Goal: Register for event/course

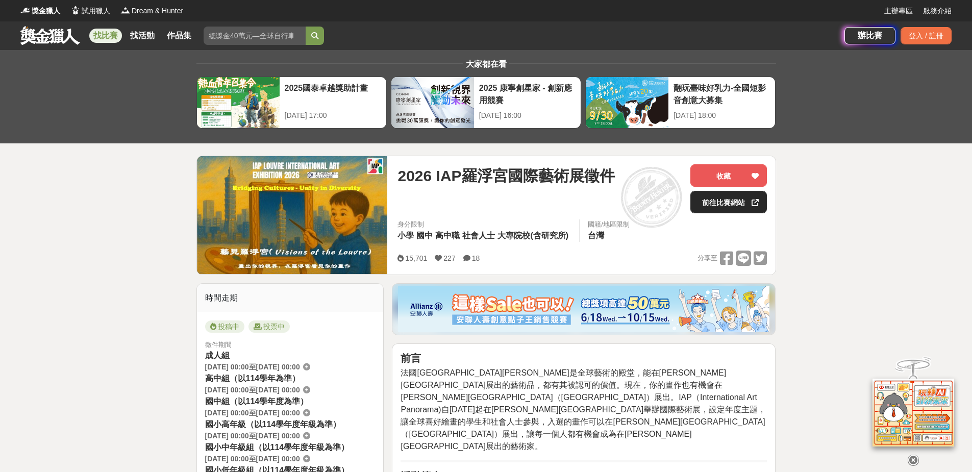
click at [717, 200] on link "前往比賽網站" at bounding box center [728, 202] width 77 height 22
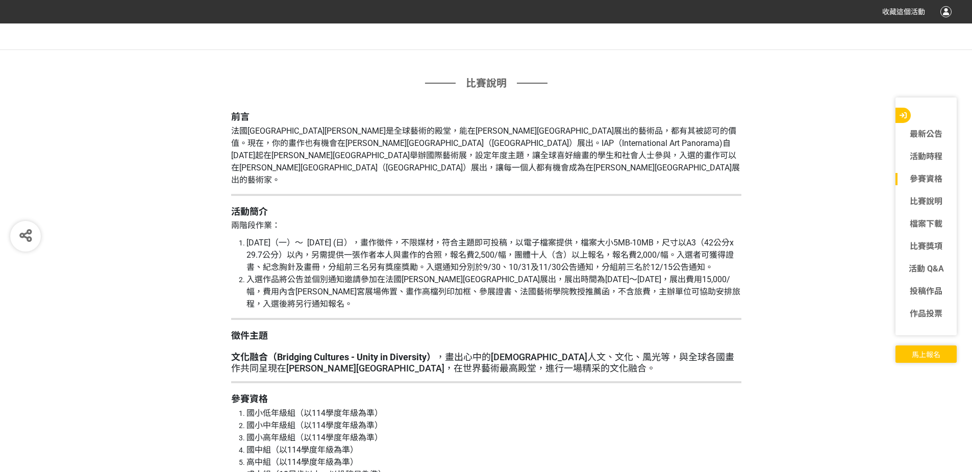
scroll to position [1020, 0]
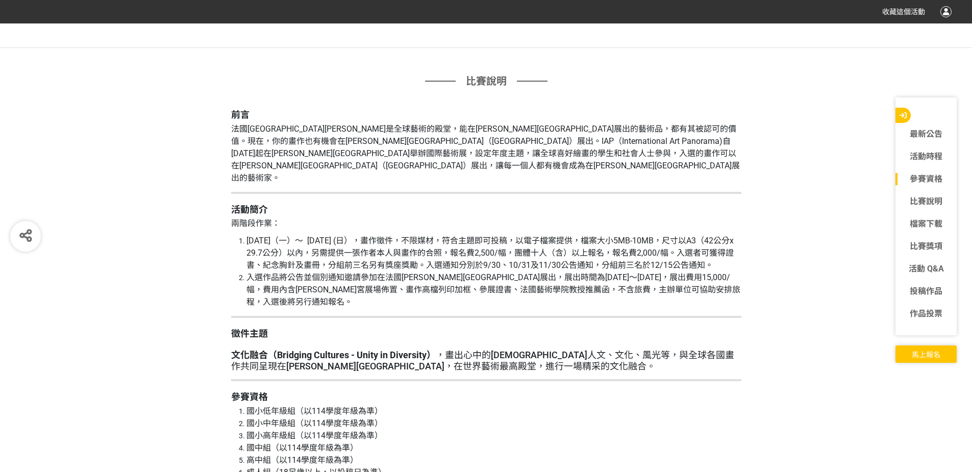
click at [923, 352] on span "馬上報名" at bounding box center [925, 354] width 29 height 8
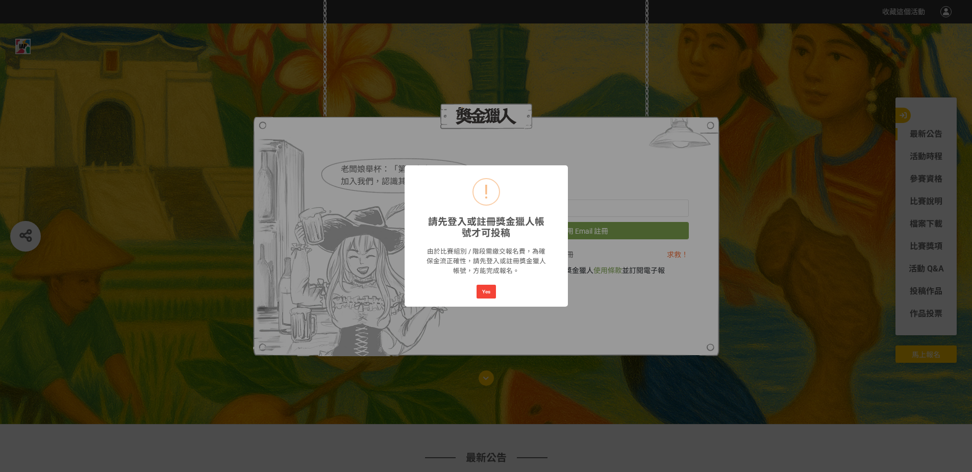
scroll to position [0, 0]
click at [488, 292] on button "Yes" at bounding box center [485, 292] width 19 height 14
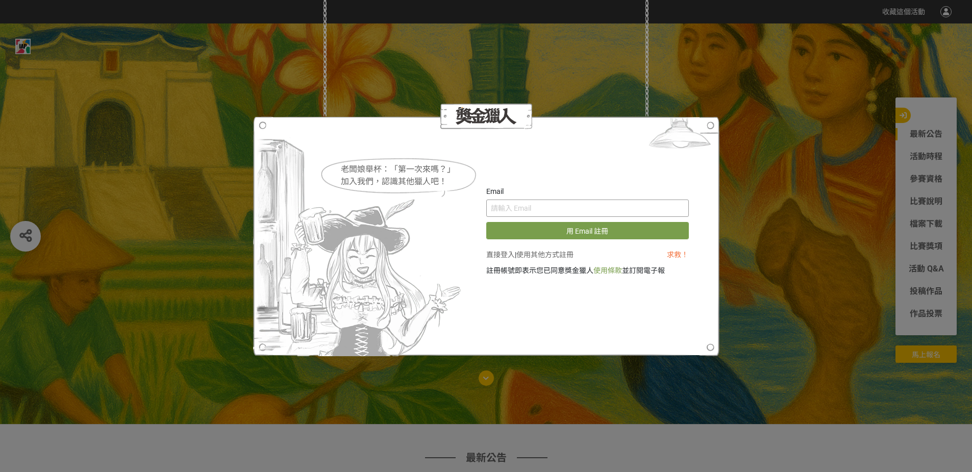
click at [550, 202] on input "text" at bounding box center [587, 207] width 202 height 17
type input "alivialin@gmail.com"
click at [566, 231] on button "用 Email 註冊" at bounding box center [587, 230] width 202 height 17
click at [493, 254] on link "直接登入" at bounding box center [500, 254] width 29 height 8
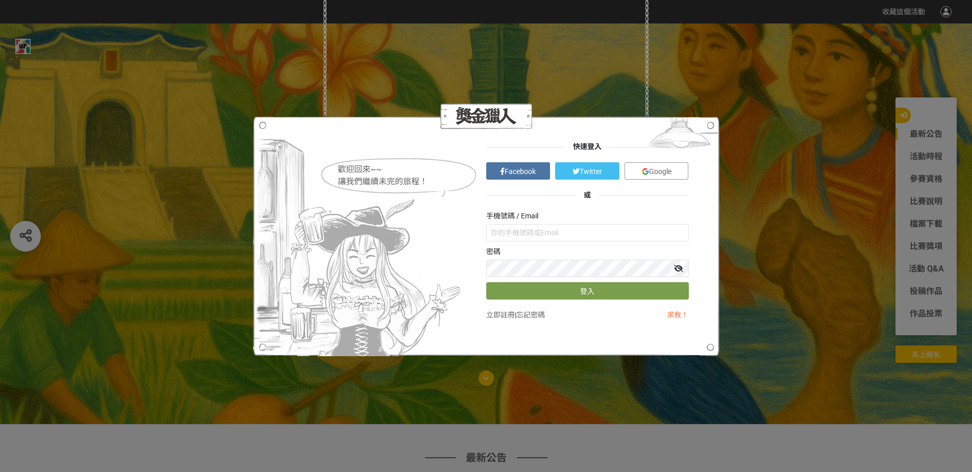
click at [646, 174] on link "Google" at bounding box center [656, 170] width 64 height 17
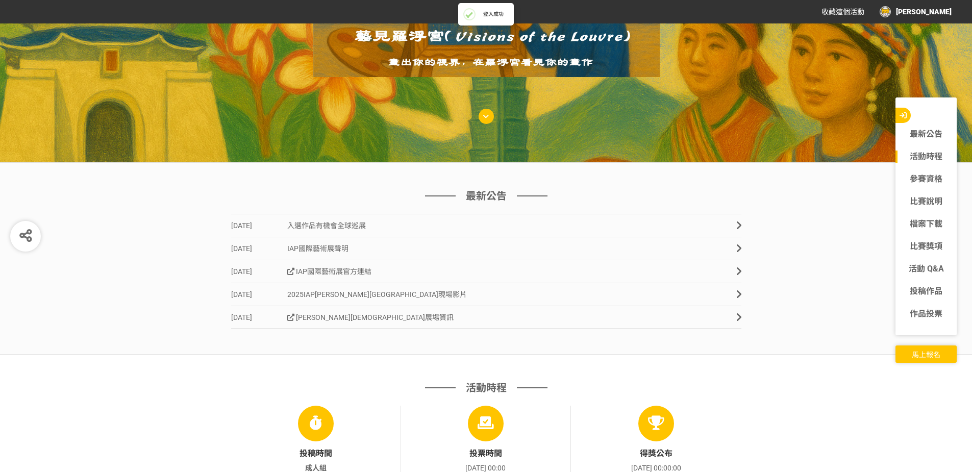
scroll to position [408, 0]
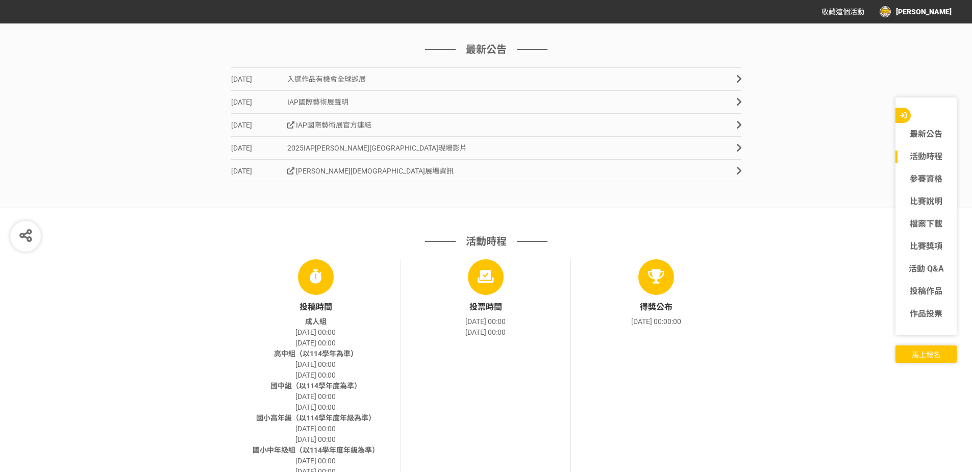
click at [917, 357] on span "馬上報名" at bounding box center [925, 354] width 29 height 8
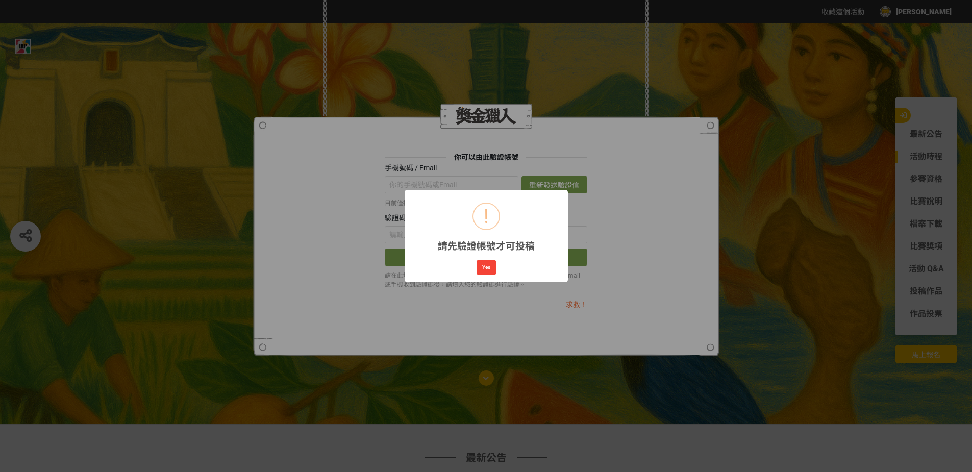
scroll to position [0, 0]
click at [483, 271] on button "Yes" at bounding box center [485, 267] width 19 height 14
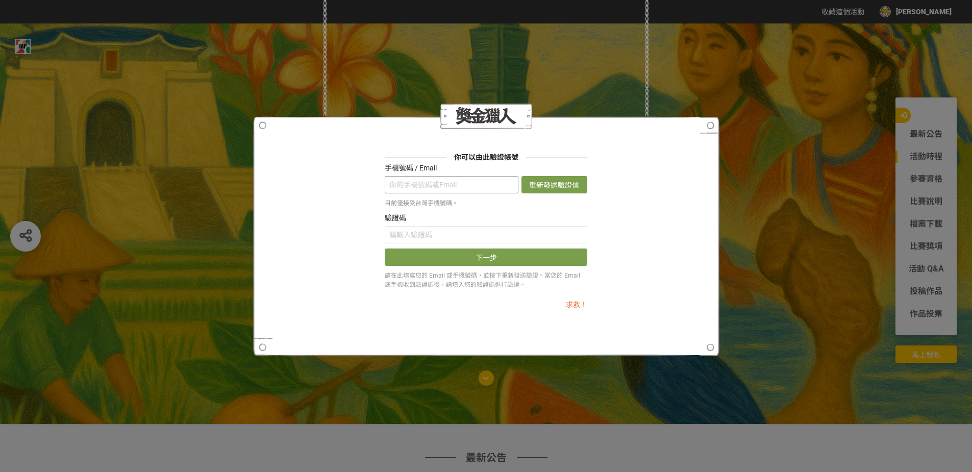
click at [443, 185] on input "text" at bounding box center [452, 184] width 134 height 17
type input "alivialin@gmail.com"
click at [434, 233] on input "text" at bounding box center [486, 234] width 202 height 17
paste input "VDZQUzQvRks"
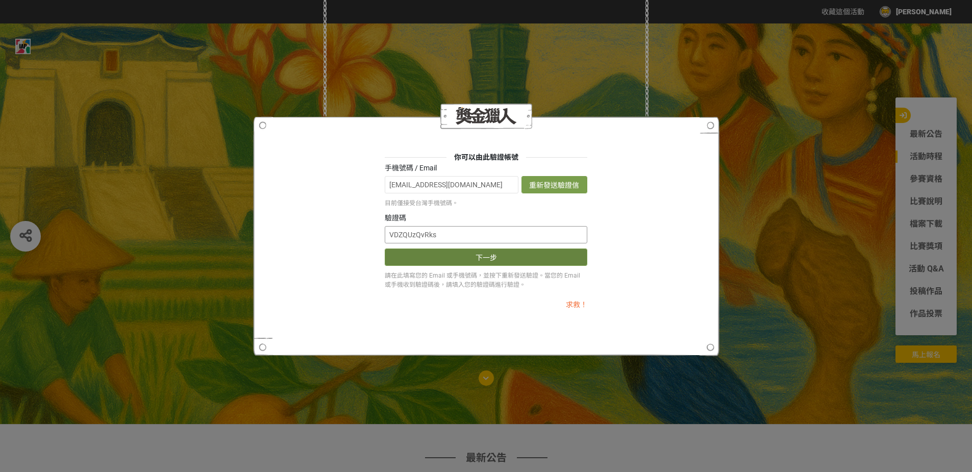
type input "VDZQUzQvRks"
click at [450, 261] on button "下一步" at bounding box center [486, 256] width 202 height 17
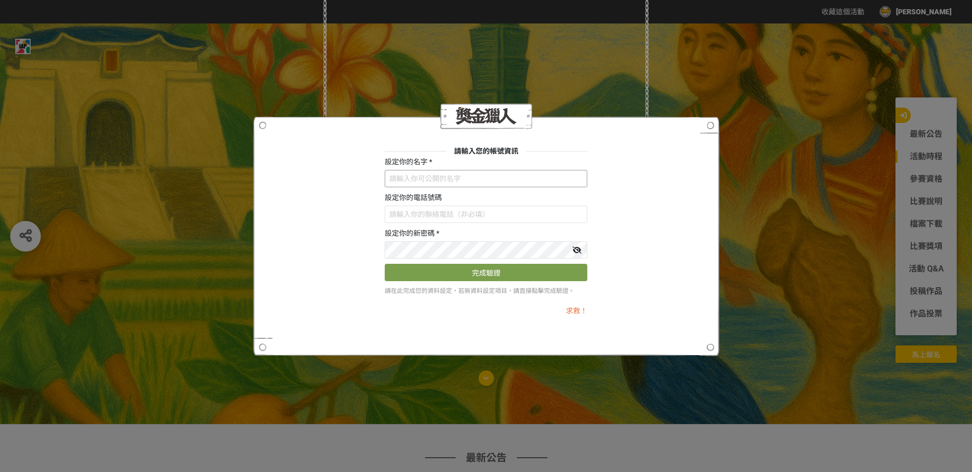
click at [419, 173] on input "text" at bounding box center [486, 178] width 202 height 17
type input "ㄇ"
type input "Alivia"
type input "0958916407"
click at [479, 278] on button "完成驗證" at bounding box center [486, 272] width 202 height 17
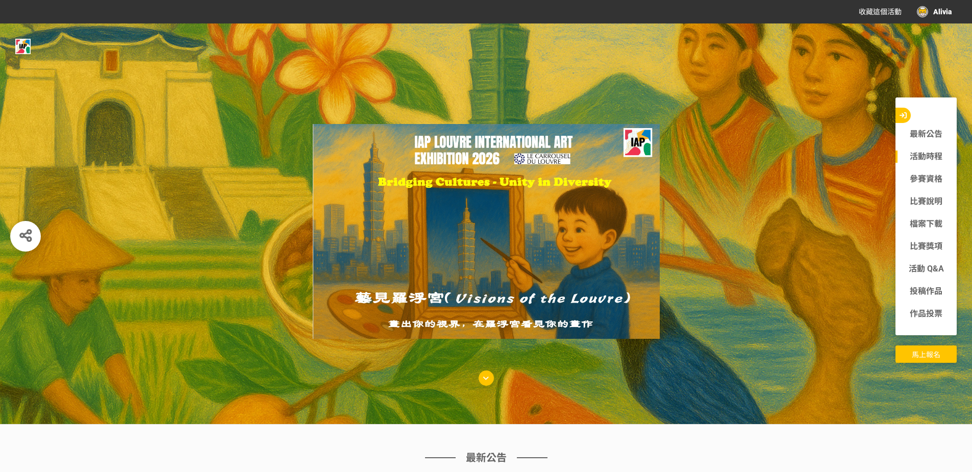
click at [917, 354] on span "馬上報名" at bounding box center [925, 354] width 29 height 8
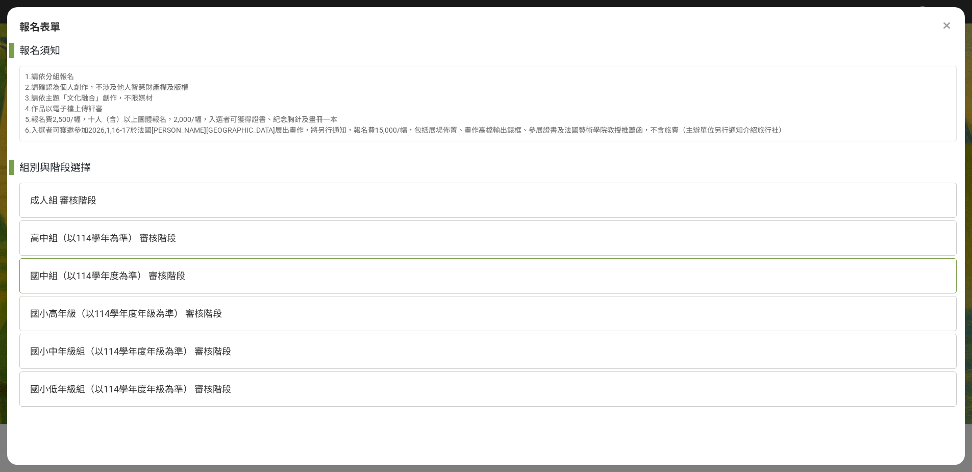
click at [51, 277] on span "國中組（以114學年度為準） 審核階段" at bounding box center [107, 275] width 155 height 11
select select "185262:185502"
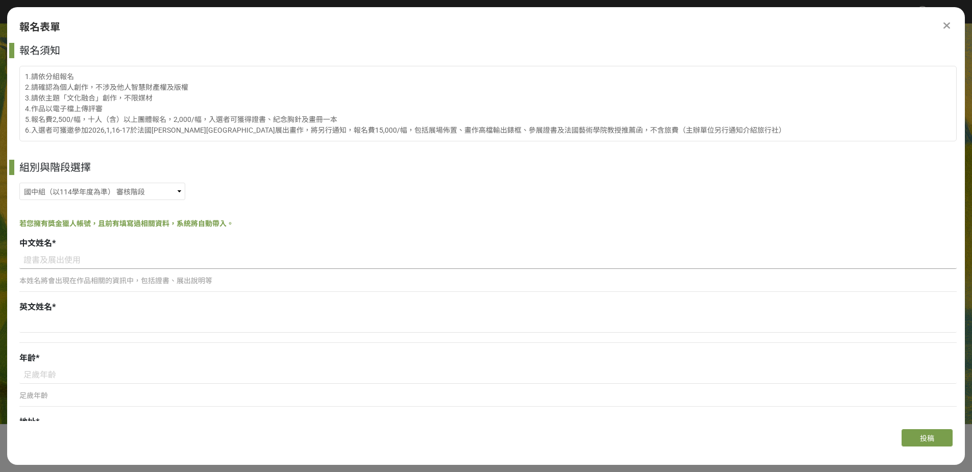
click at [55, 263] on input at bounding box center [487, 259] width 937 height 17
type input "5"
type input "張克嘉"
click at [36, 318] on input at bounding box center [487, 323] width 937 height 17
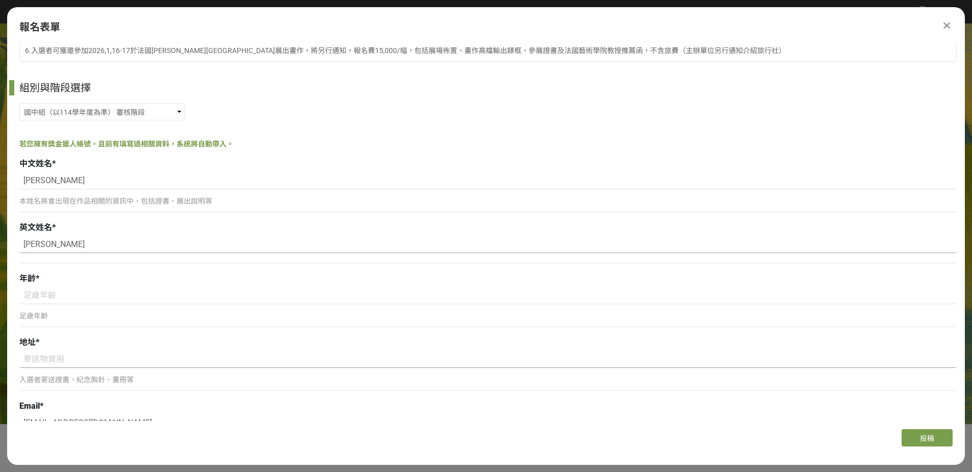
scroll to position [102, 0]
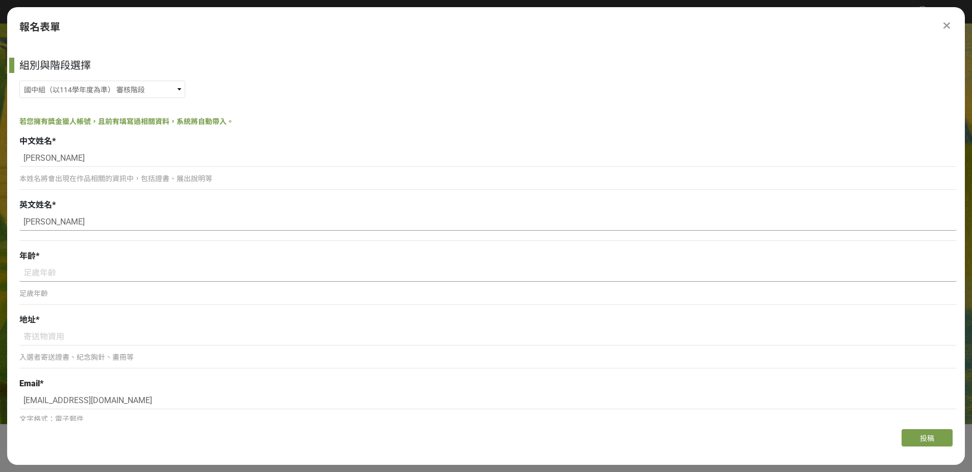
type input "Marcus Cheung"
click at [45, 270] on input at bounding box center [487, 272] width 937 height 17
click at [54, 339] on input at bounding box center [487, 336] width 937 height 17
click at [60, 274] on input "14" at bounding box center [487, 272] width 937 height 17
type input "13"
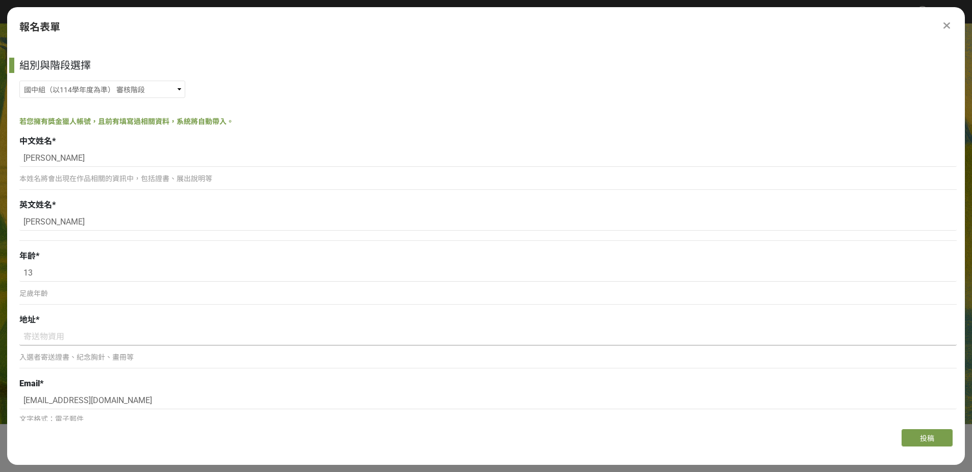
click at [49, 332] on input at bounding box center [487, 336] width 937 height 17
type input "w"
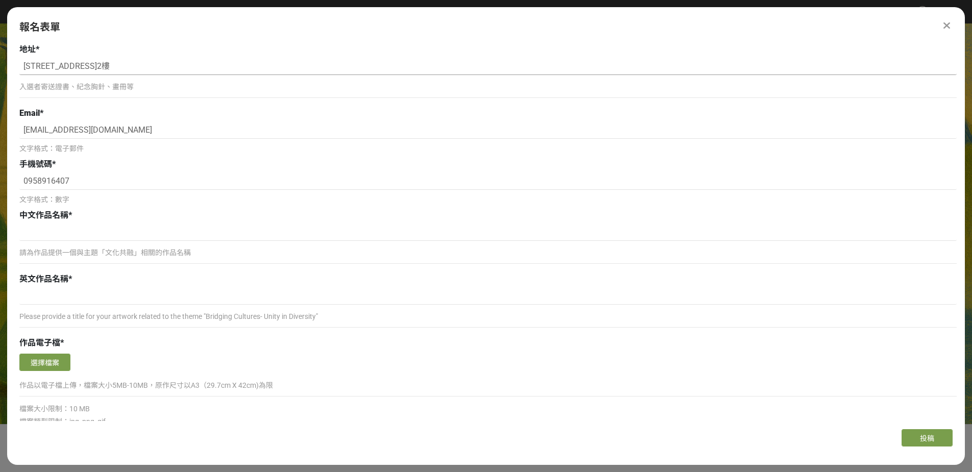
scroll to position [408, 0]
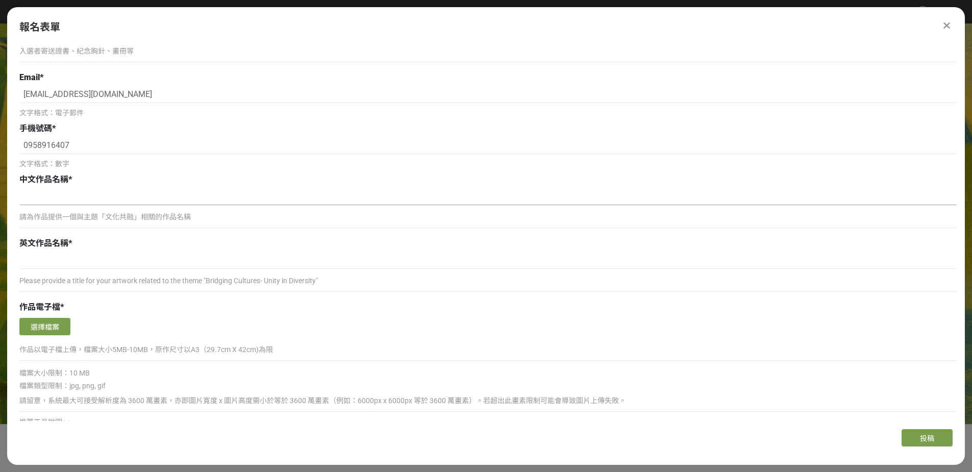
type input "台北市大安區朱孝東路四段205巷7弄5號2樓"
click at [51, 194] on input at bounding box center [487, 196] width 937 height 17
click at [46, 262] on input at bounding box center [487, 259] width 937 height 17
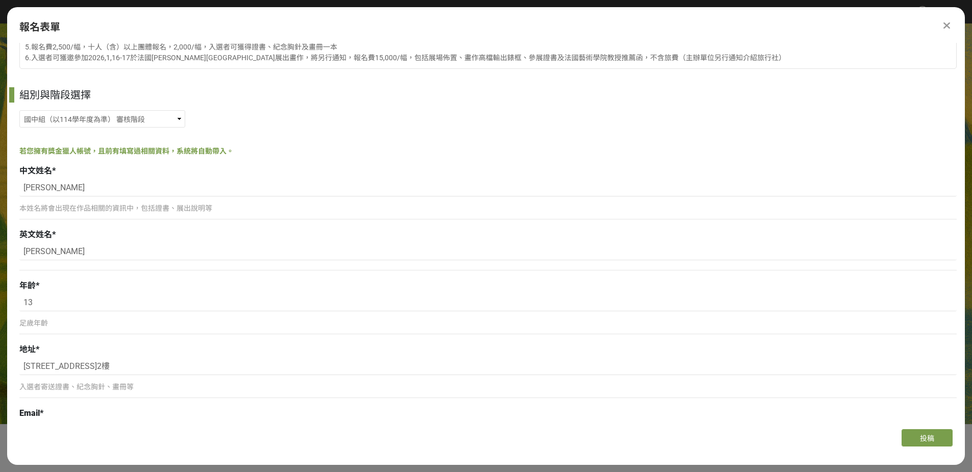
scroll to position [68, 0]
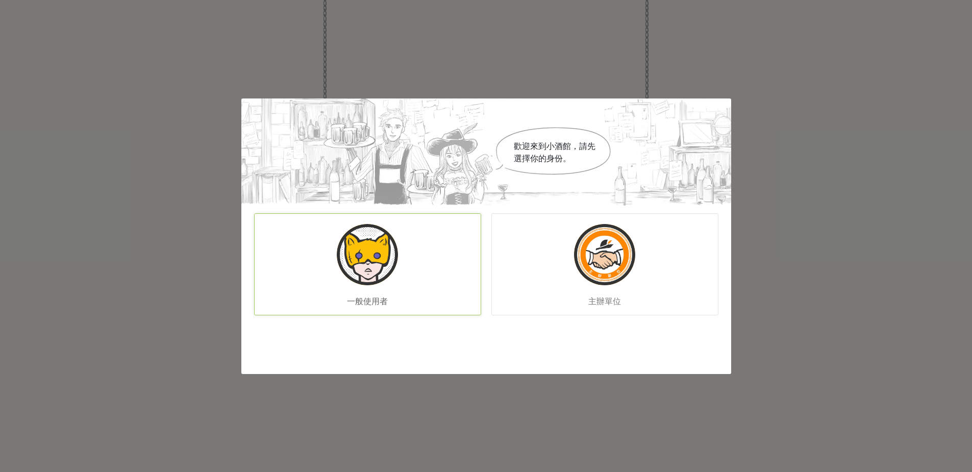
click at [352, 273] on img at bounding box center [367, 254] width 61 height 61
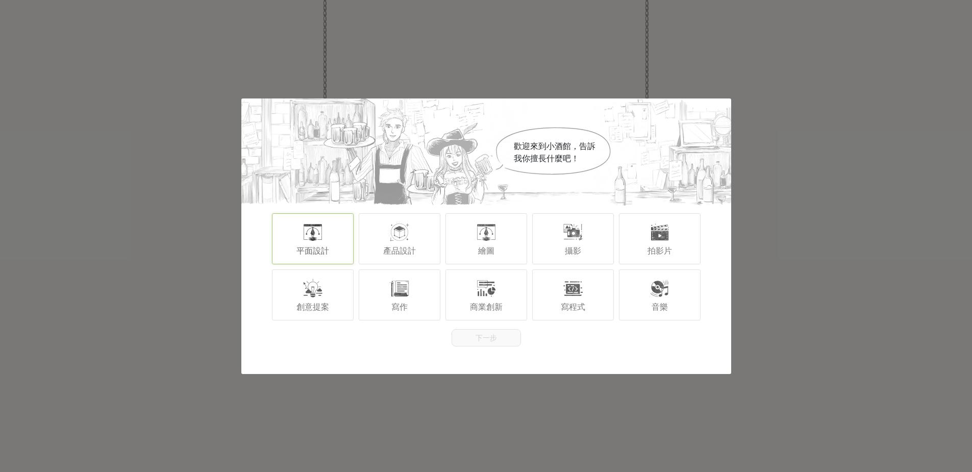
click at [325, 250] on span "平面設計" at bounding box center [312, 250] width 33 height 9
click at [457, 332] on button "下一步" at bounding box center [485, 337] width 69 height 17
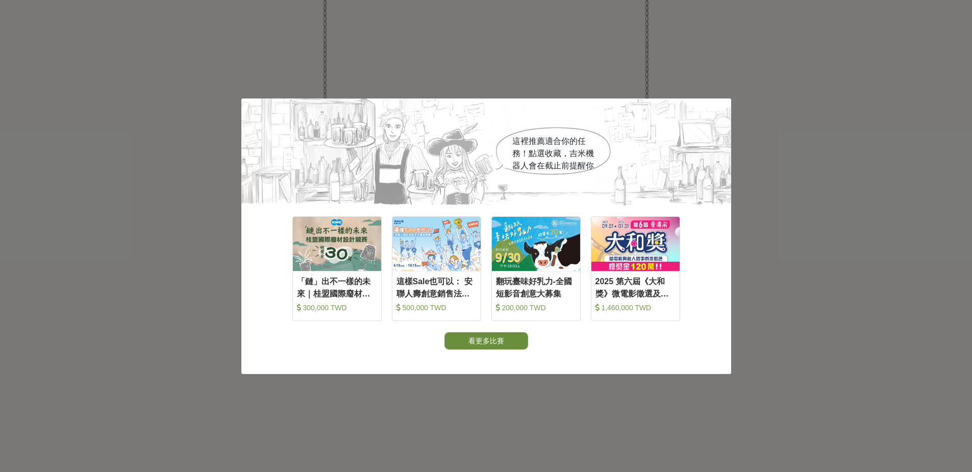
click at [499, 342] on button "看更多比賽" at bounding box center [486, 340] width 84 height 17
